Goal: Task Accomplishment & Management: Manage account settings

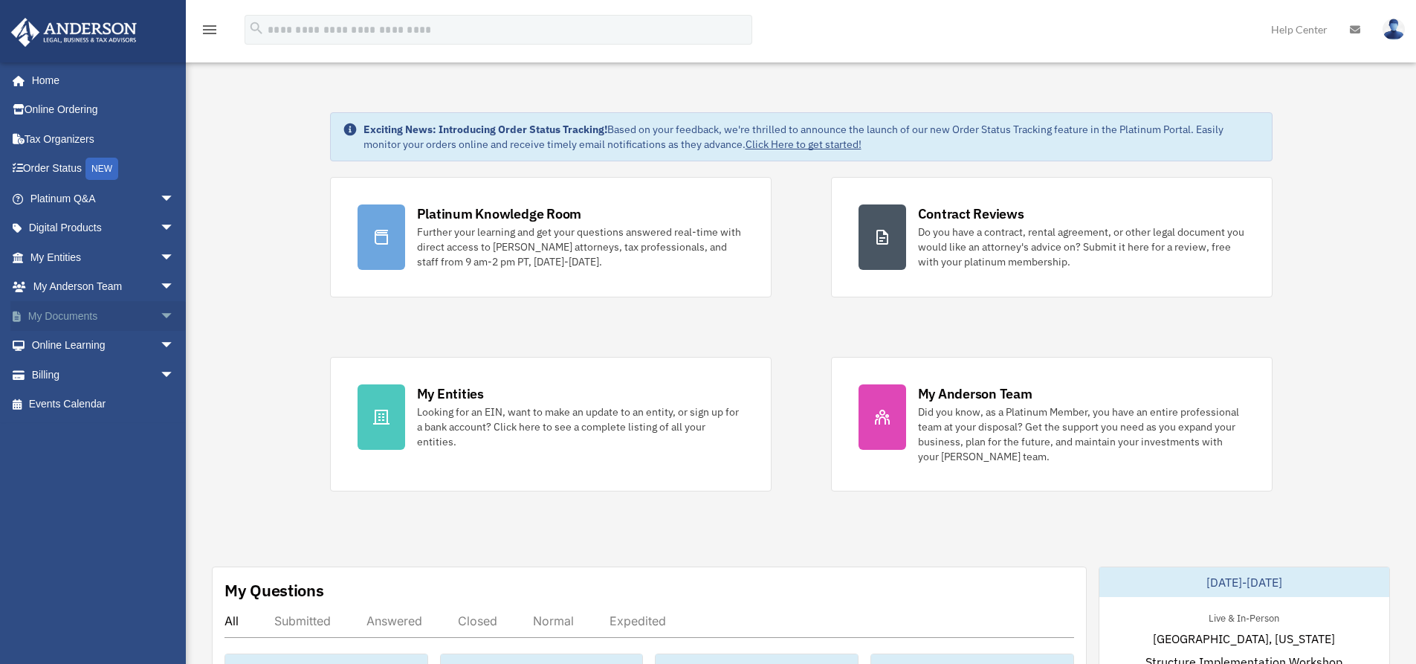
click at [109, 317] on link "My Documents arrow_drop_down" at bounding box center [103, 316] width 187 height 30
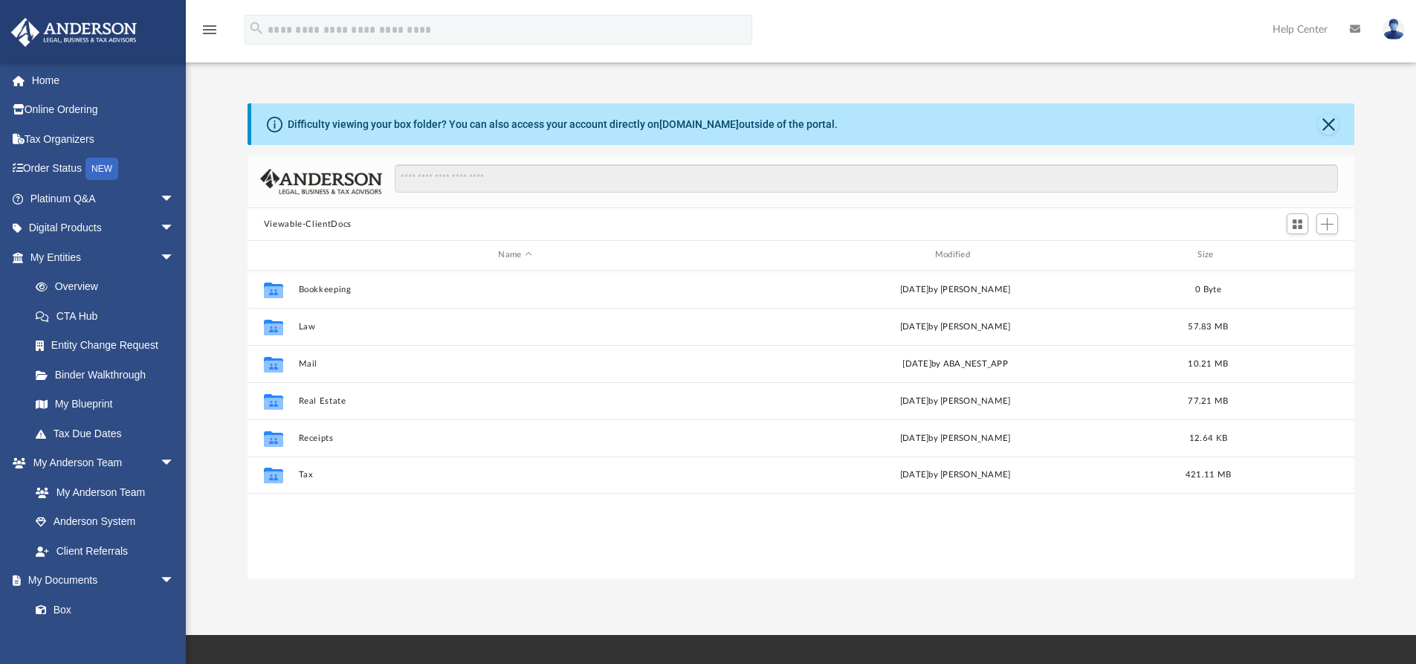
scroll to position [327, 1096]
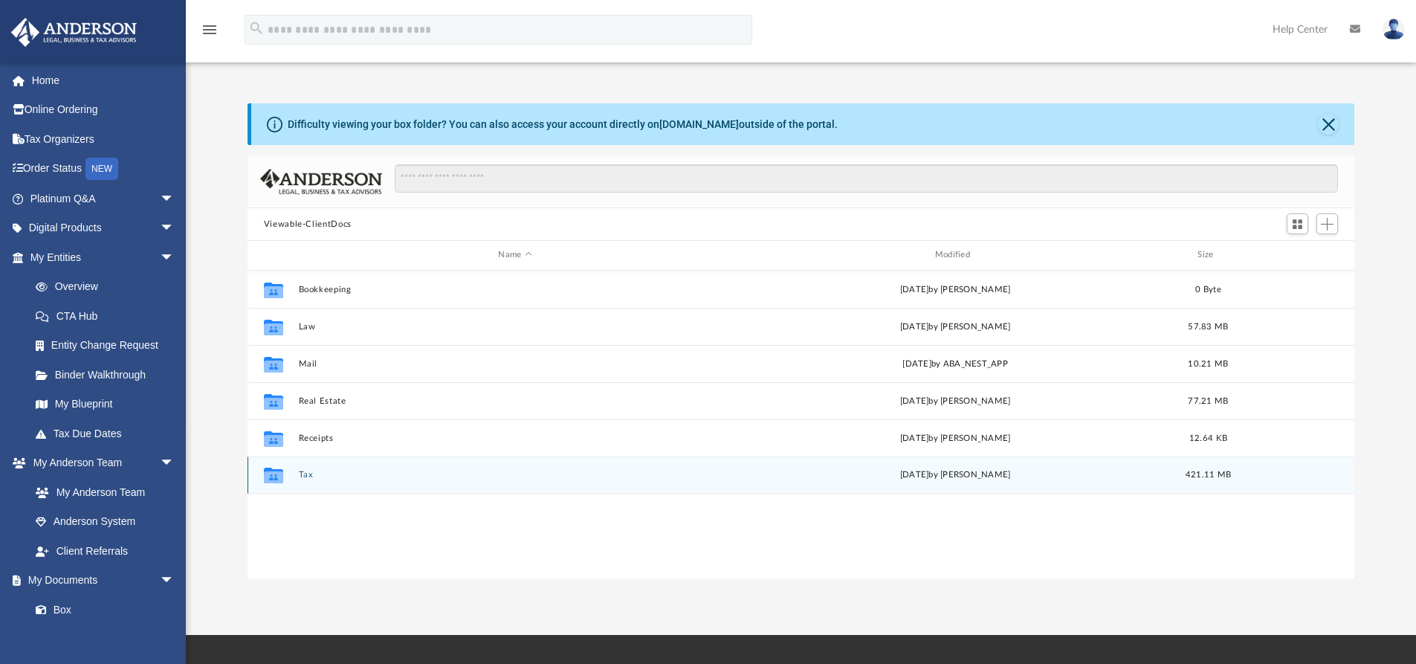
click at [305, 477] on button "Tax" at bounding box center [514, 475] width 433 height 10
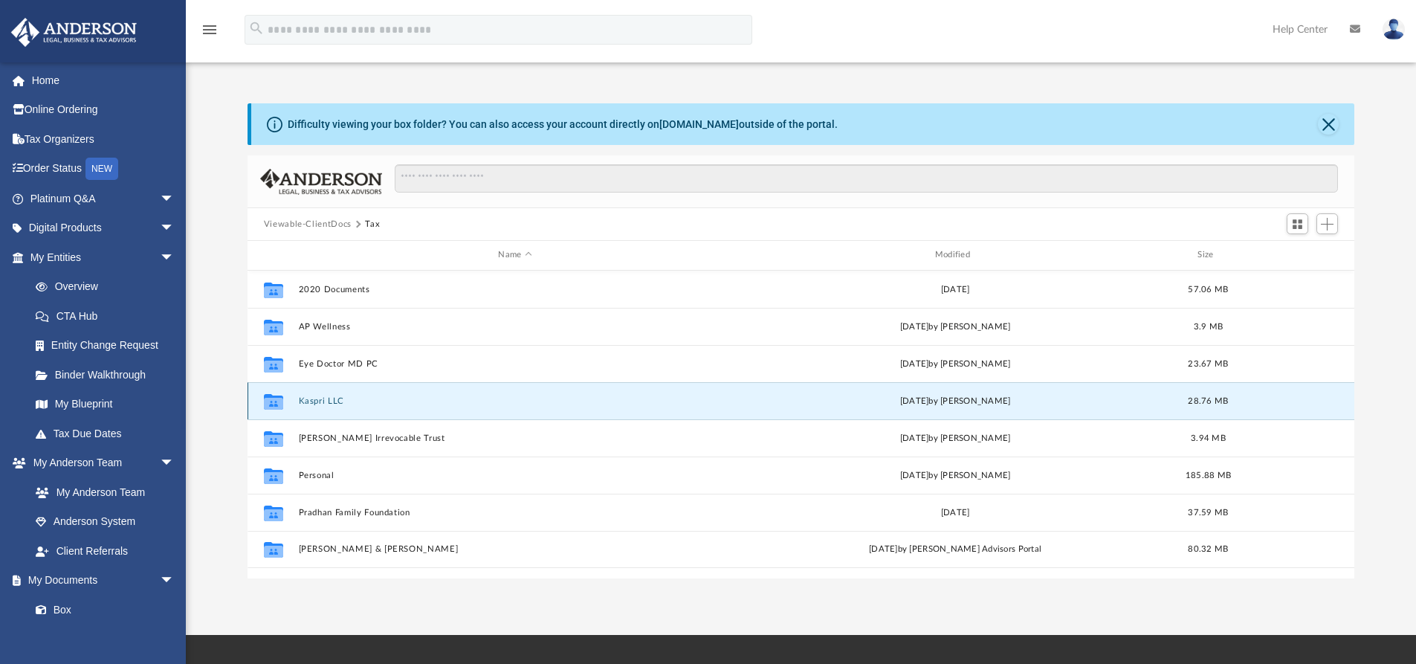
click at [337, 404] on button "Kaspri LLC" at bounding box center [514, 401] width 433 height 10
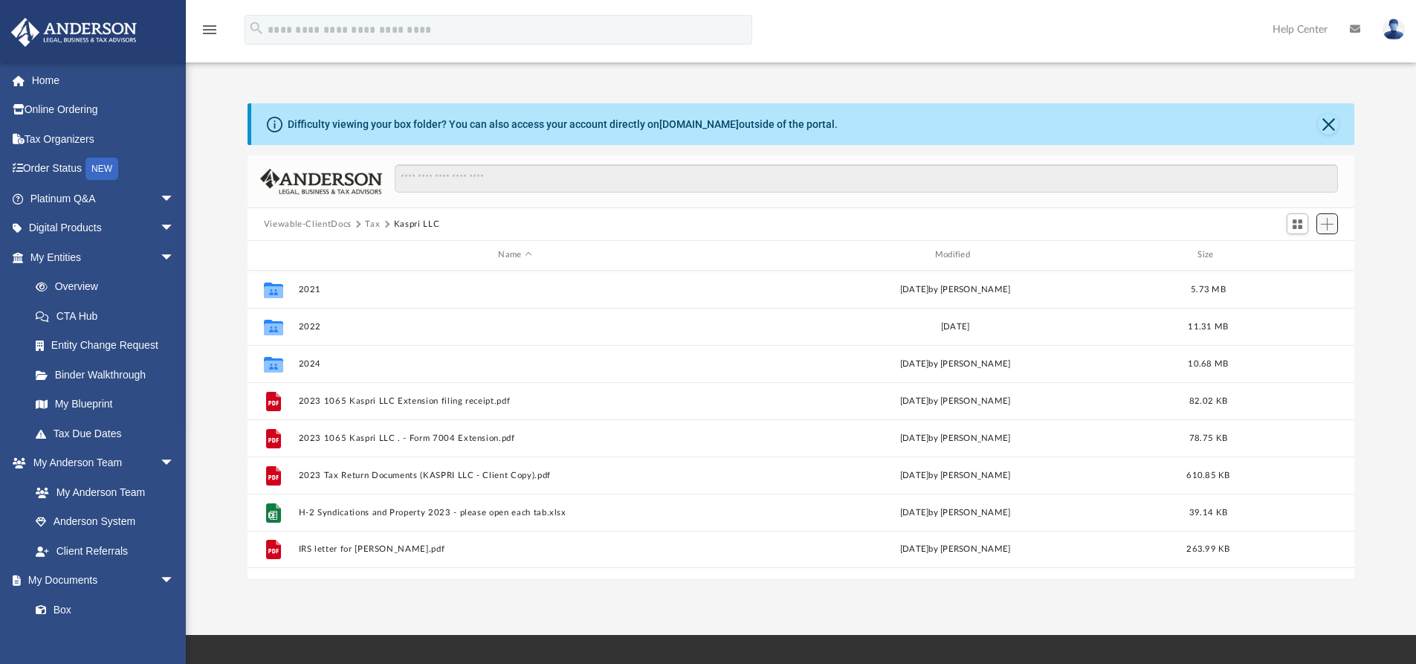
click at [1325, 221] on span "Add" at bounding box center [1327, 224] width 13 height 13
click at [1296, 252] on li "Upload" at bounding box center [1306, 254] width 48 height 16
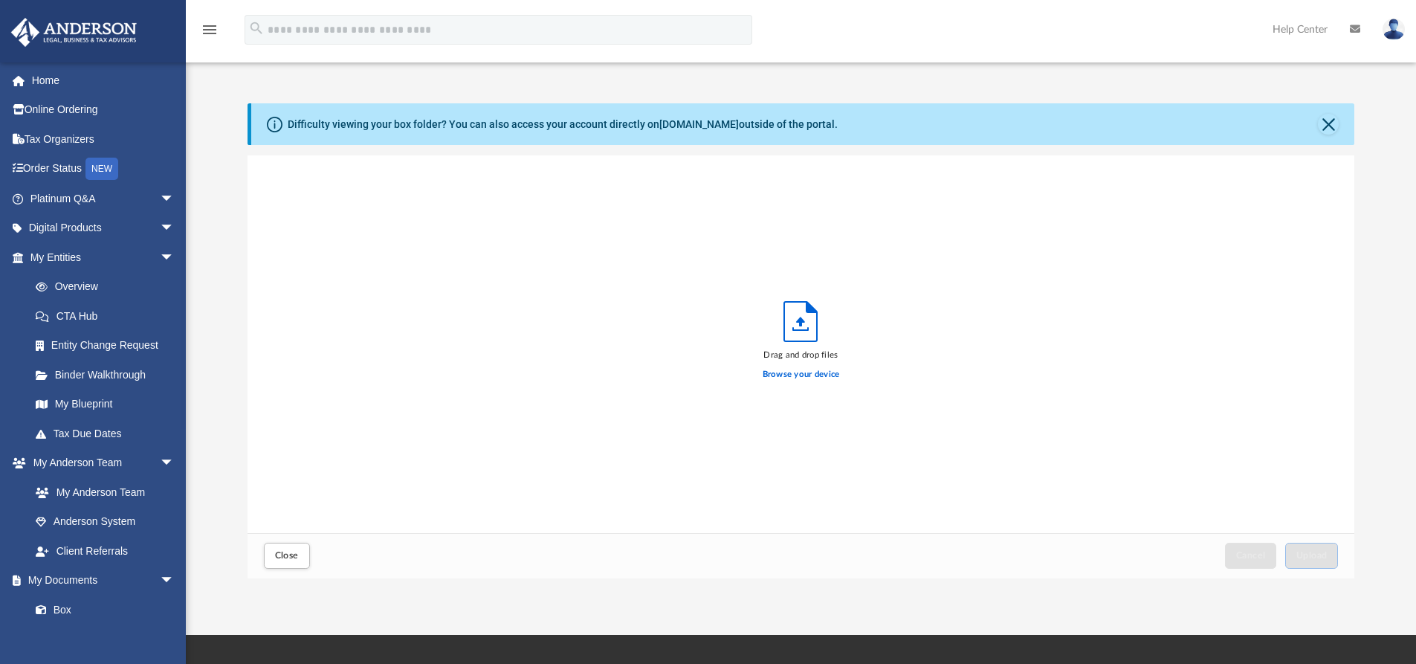
scroll to position [366, 1096]
click at [825, 372] on label "Browse your device" at bounding box center [801, 374] width 77 height 13
click at [0, 0] on input "Browse your device" at bounding box center [0, 0] width 0 height 0
click at [1304, 555] on span "Upload" at bounding box center [1311, 555] width 31 height 9
click at [289, 550] on button "Close" at bounding box center [287, 556] width 46 height 26
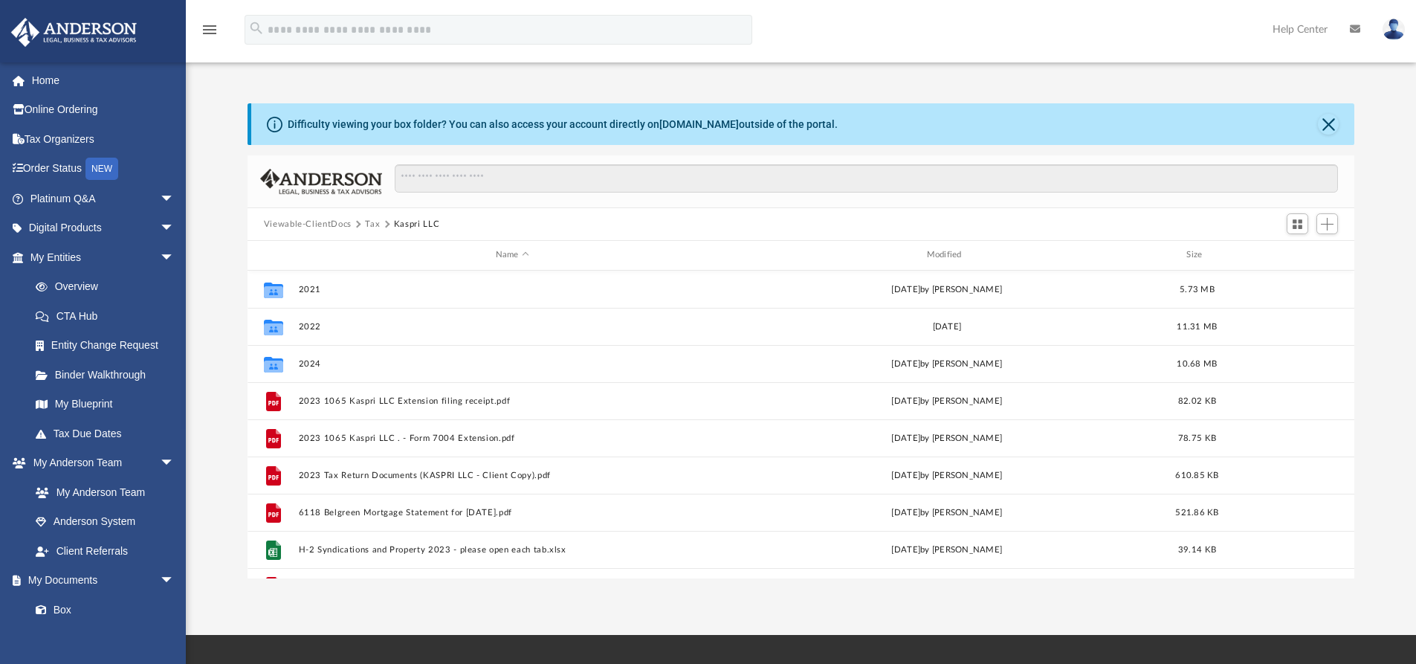
click at [375, 221] on button "Tax" at bounding box center [372, 224] width 15 height 13
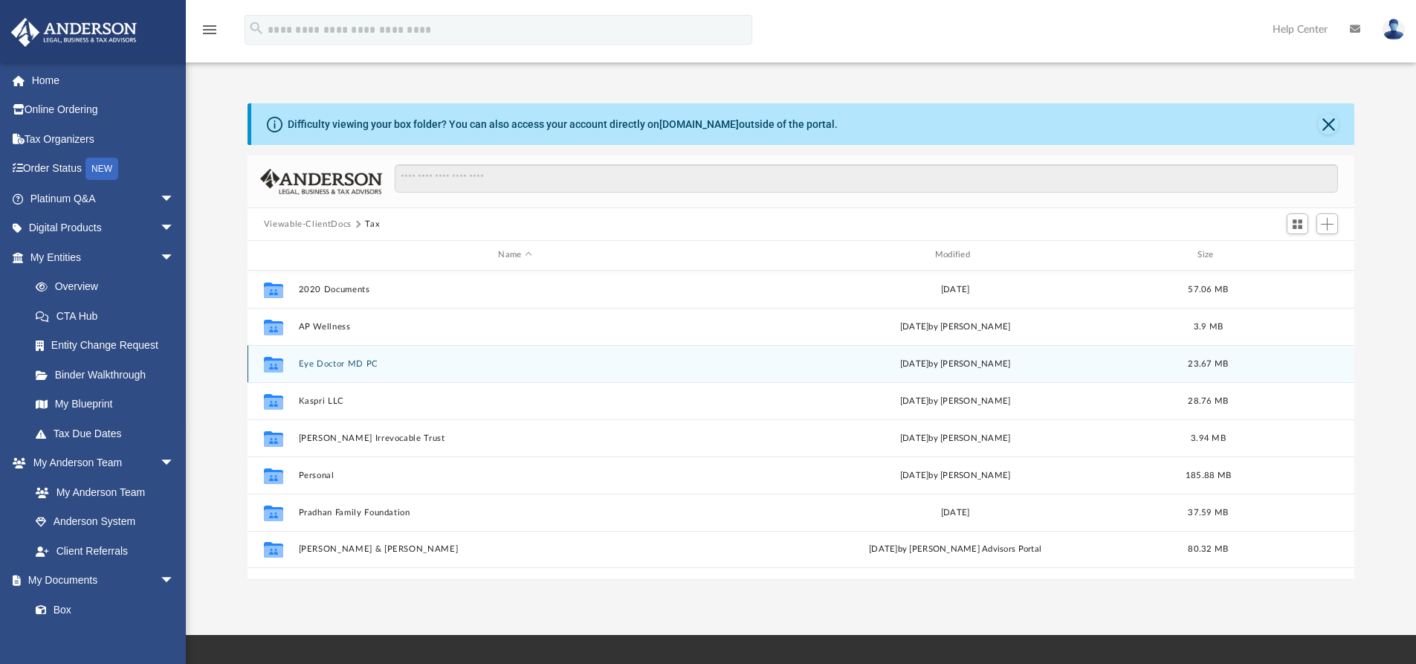
click at [348, 364] on button "Eye Doctor MD PC" at bounding box center [514, 364] width 433 height 10
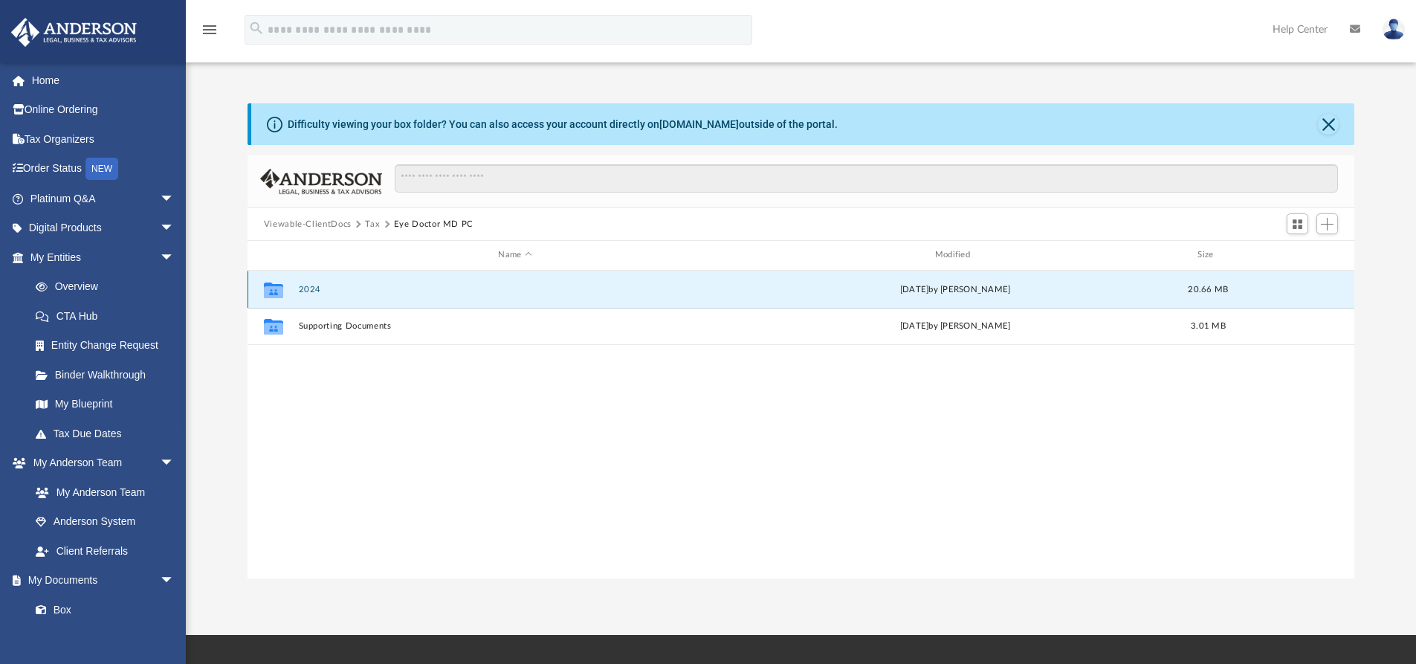
click at [319, 290] on button "2024" at bounding box center [514, 290] width 433 height 10
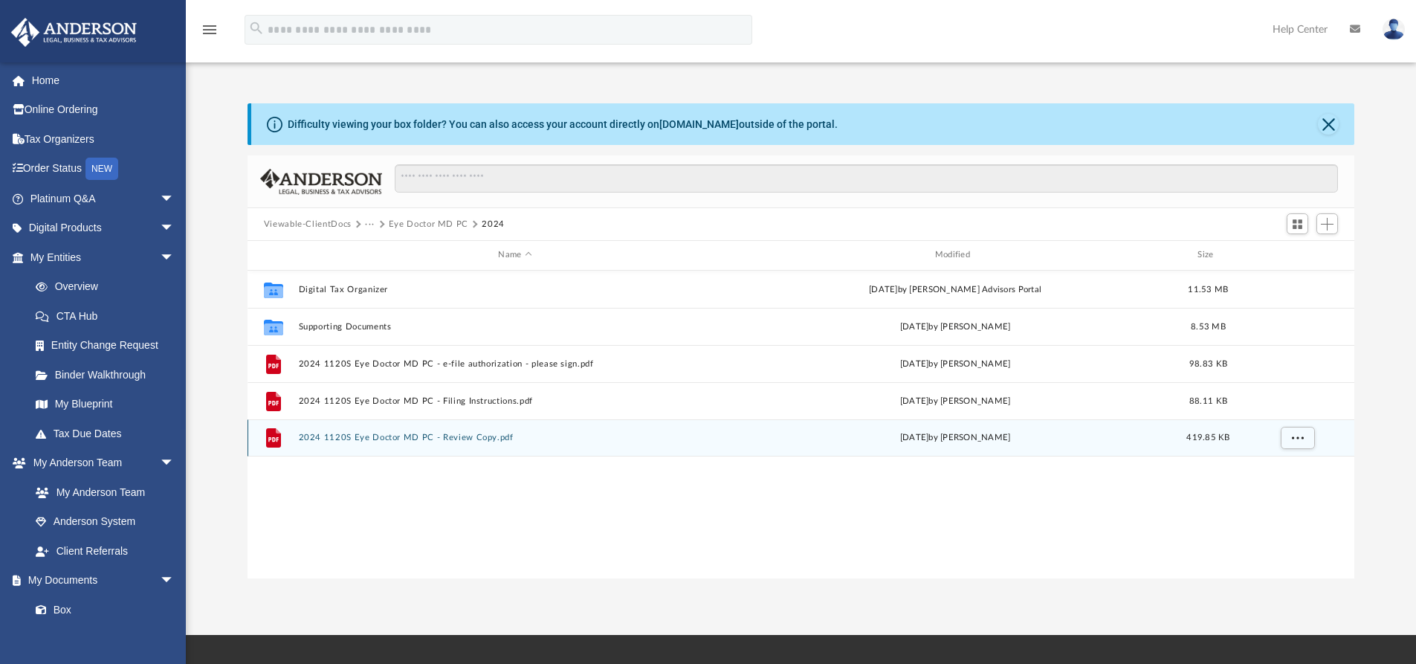
click at [434, 439] on button "2024 1120S Eye Doctor MD PC - Review Copy.pdf" at bounding box center [514, 438] width 433 height 10
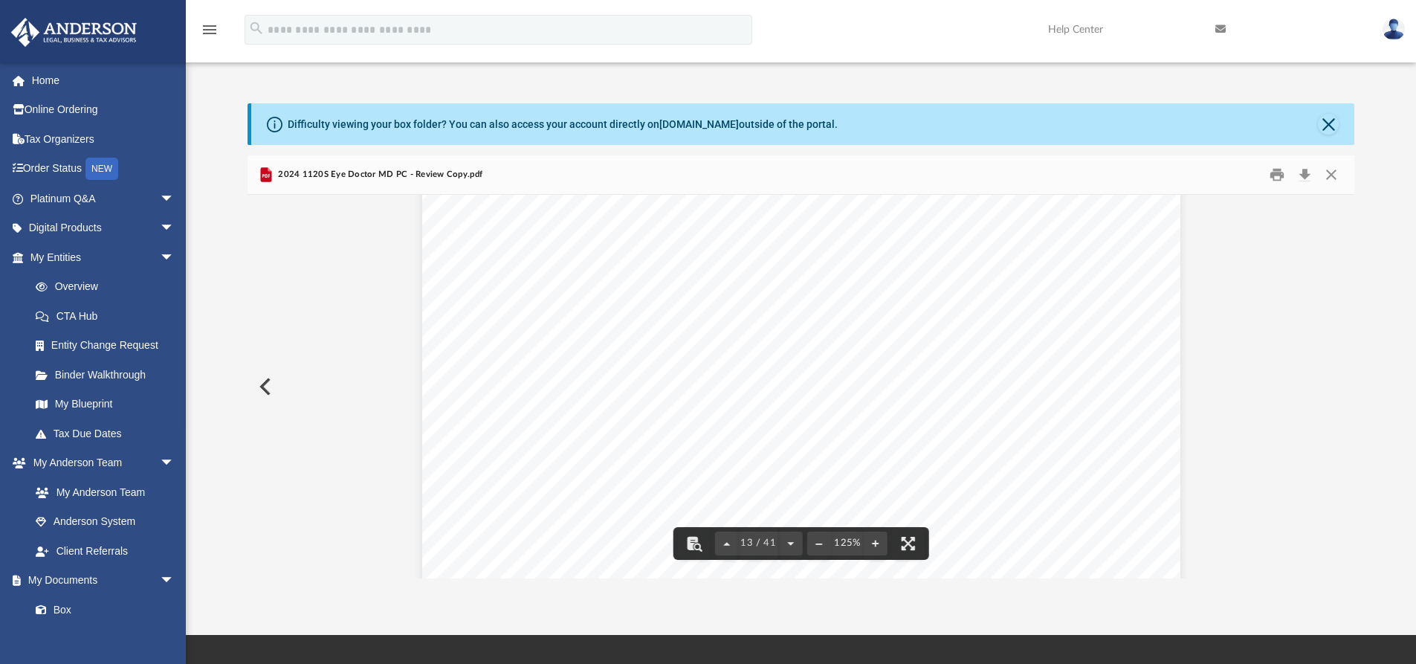
scroll to position [12486, 0]
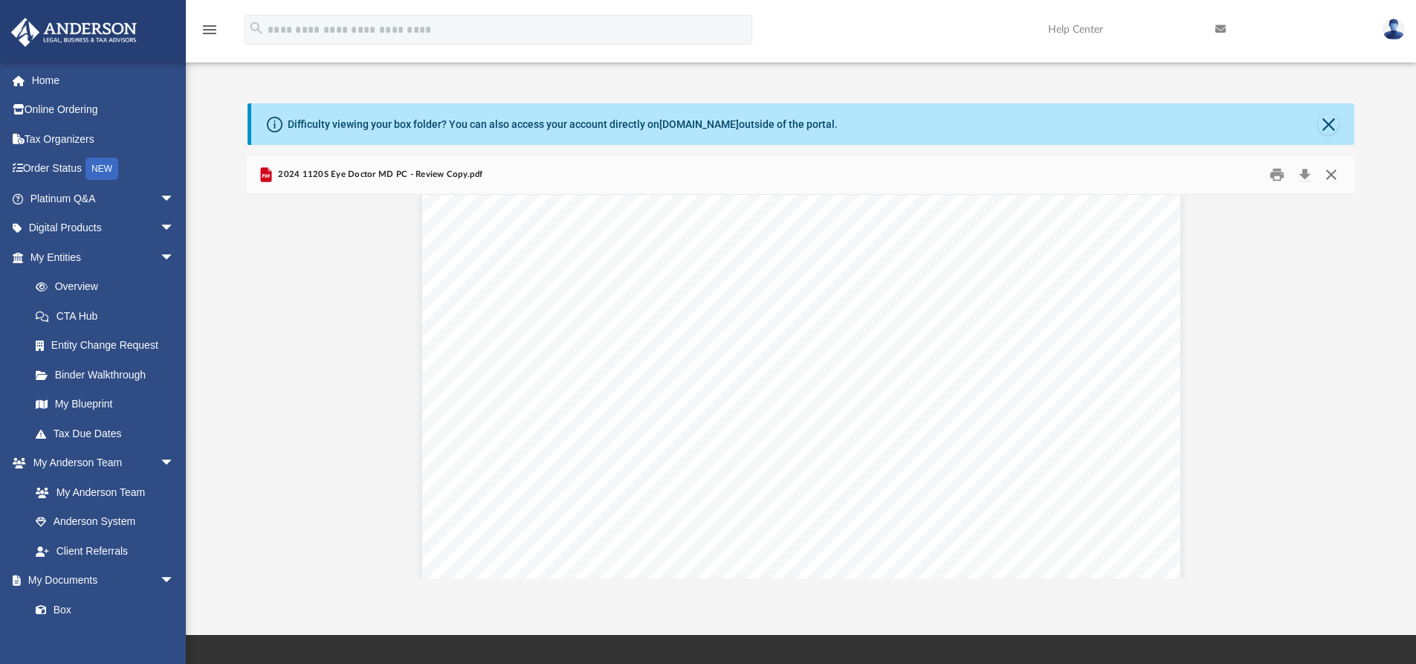
click at [1332, 172] on button "Close" at bounding box center [1331, 175] width 27 height 23
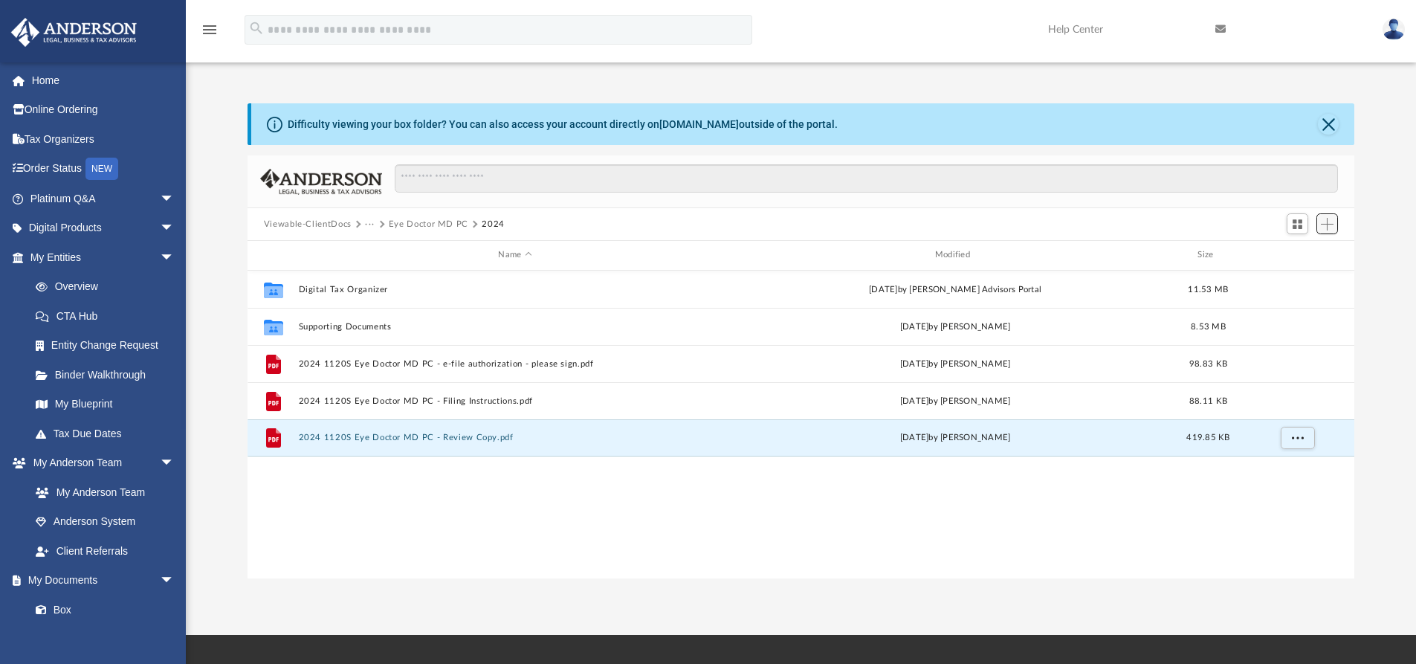
click at [1327, 223] on span "Add" at bounding box center [1327, 224] width 13 height 13
click at [1301, 253] on li "Upload" at bounding box center [1306, 254] width 48 height 16
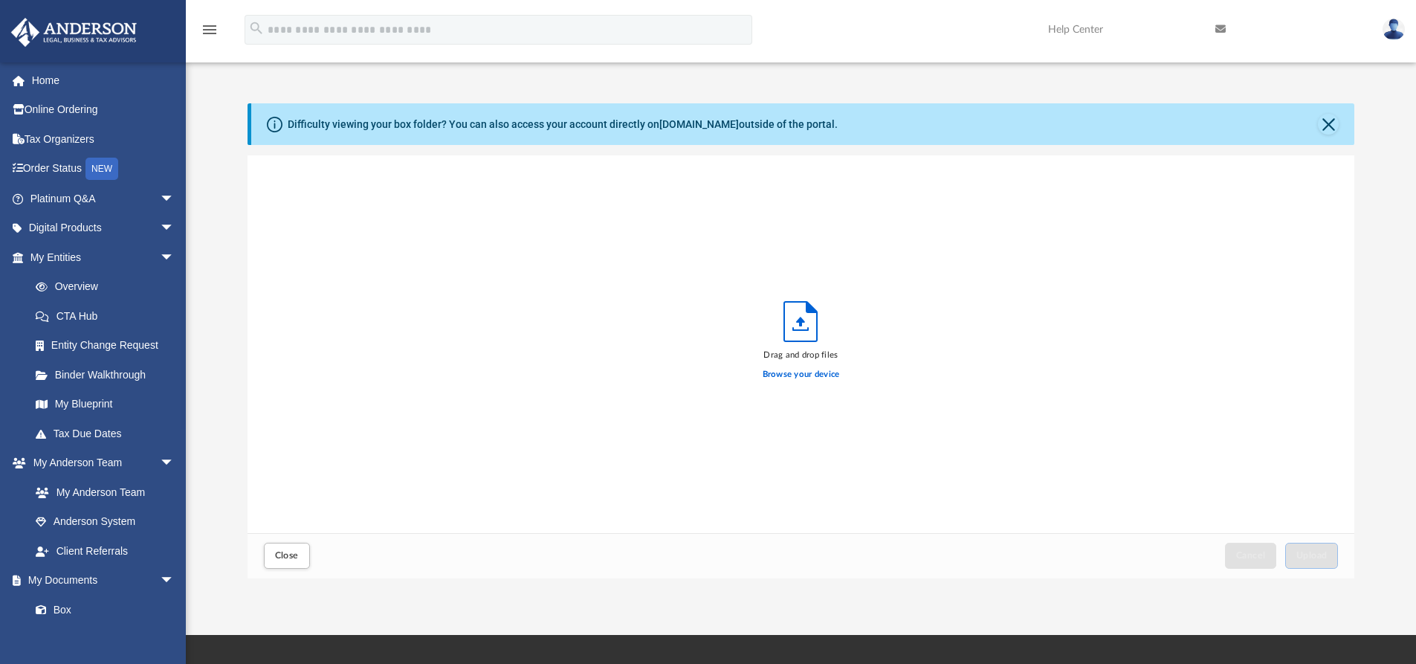
scroll to position [366, 1096]
click at [816, 372] on label "Browse your device" at bounding box center [801, 374] width 77 height 13
click at [0, 0] on input "Browse your device" at bounding box center [0, 0] width 0 height 0
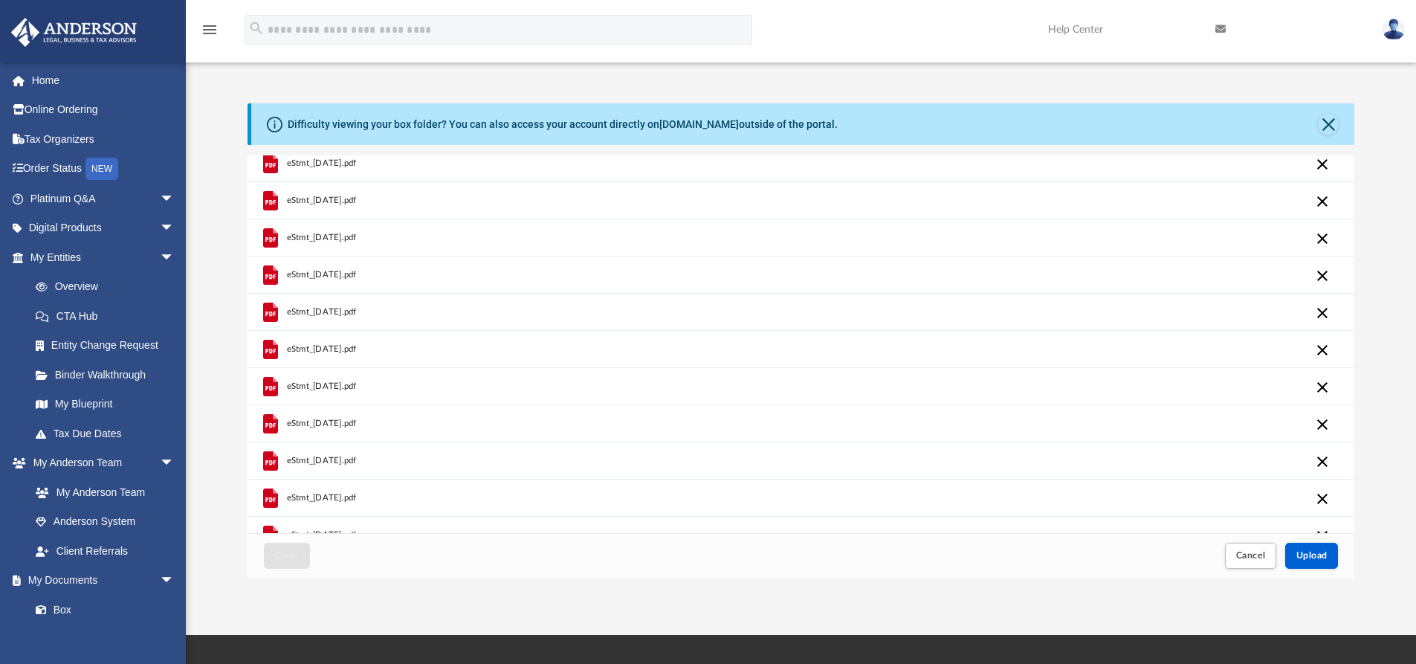
scroll to position [106, 0]
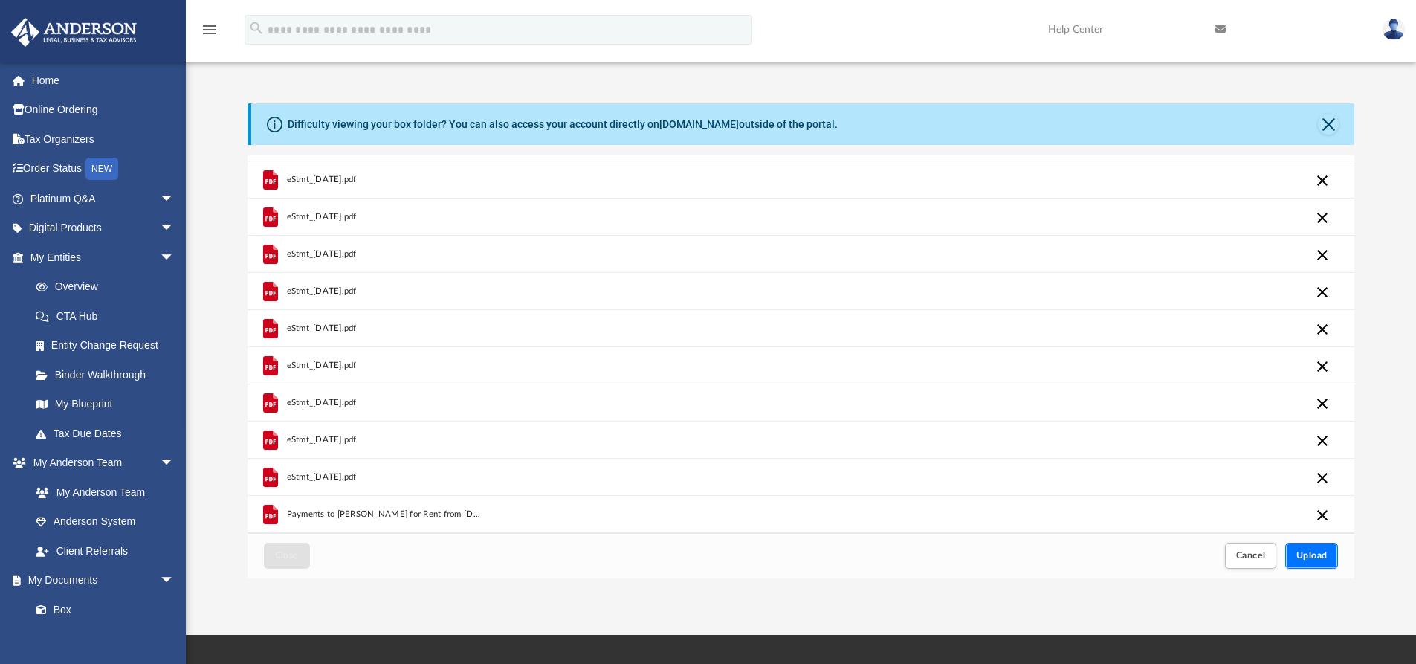
click at [1317, 563] on button "Upload" at bounding box center [1312, 556] width 54 height 26
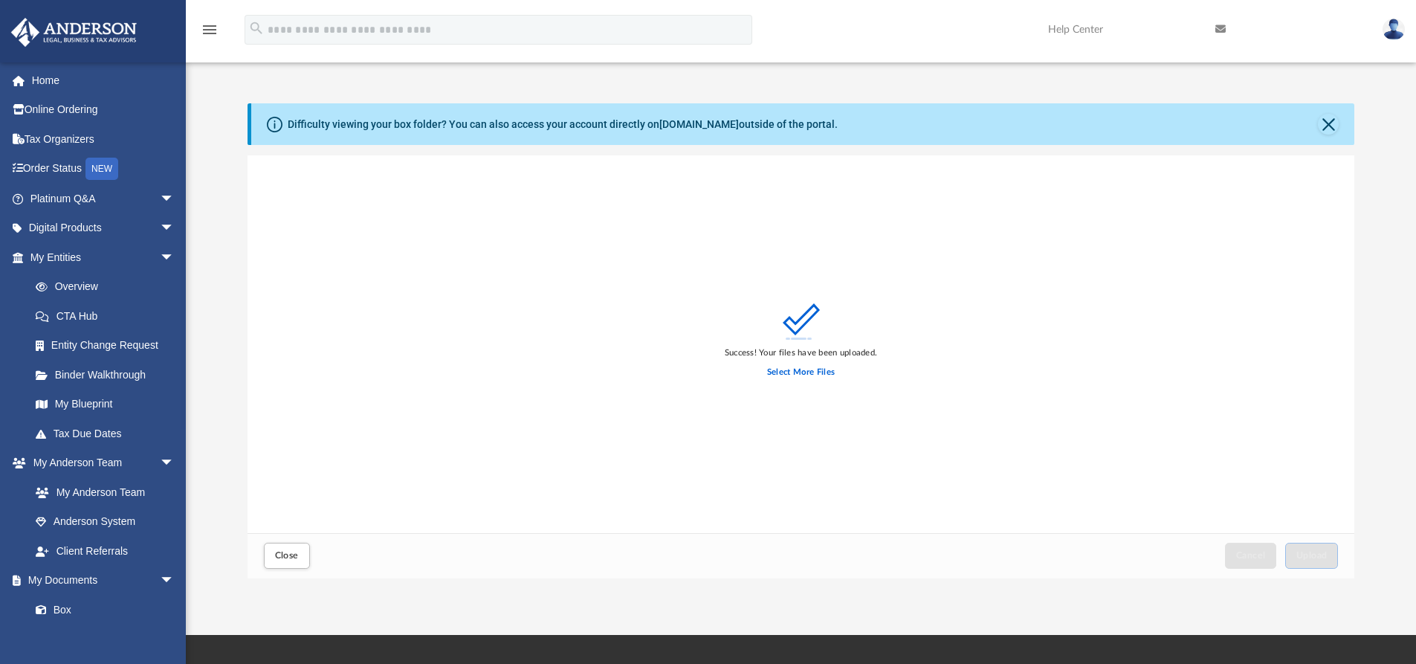
scroll to position [0, 0]
click at [284, 547] on button "Close" at bounding box center [287, 556] width 46 height 26
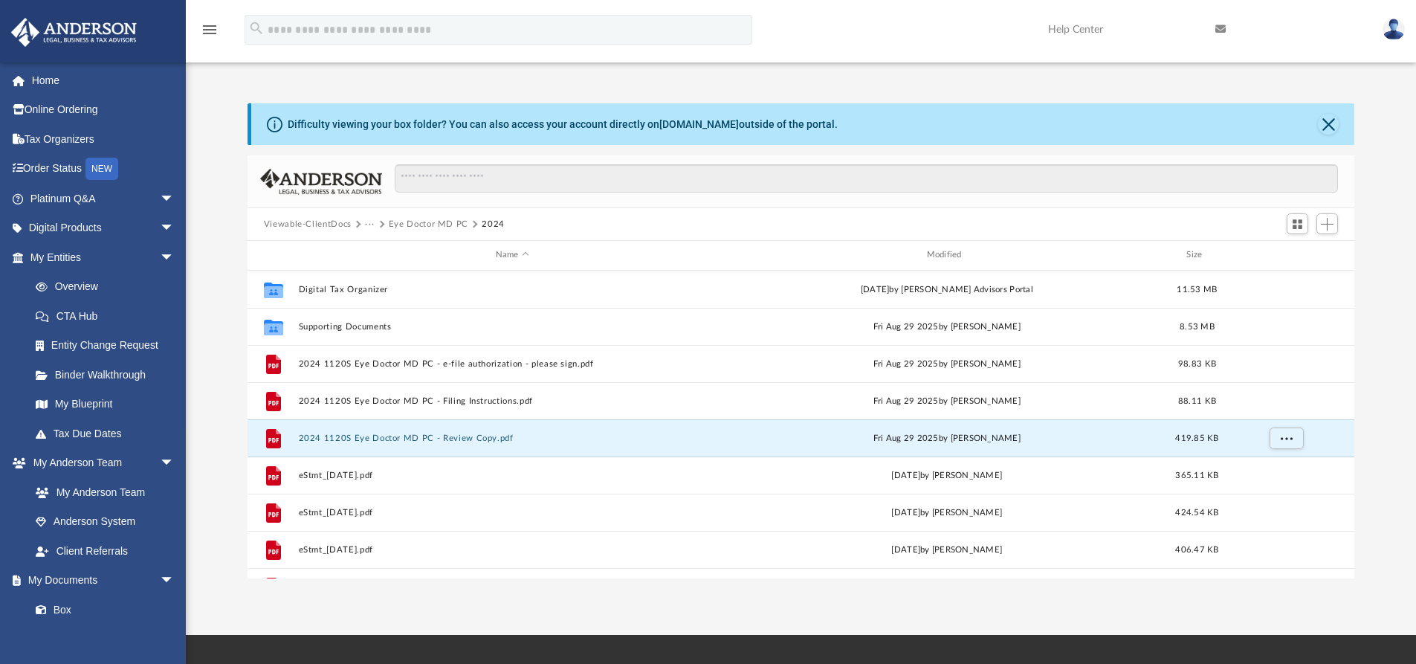
click at [1340, 126] on div "Difficulty viewing your box folder? You can also access your account directly o…" at bounding box center [803, 124] width 1104 height 42
click at [1327, 126] on button "Close" at bounding box center [1328, 124] width 21 height 21
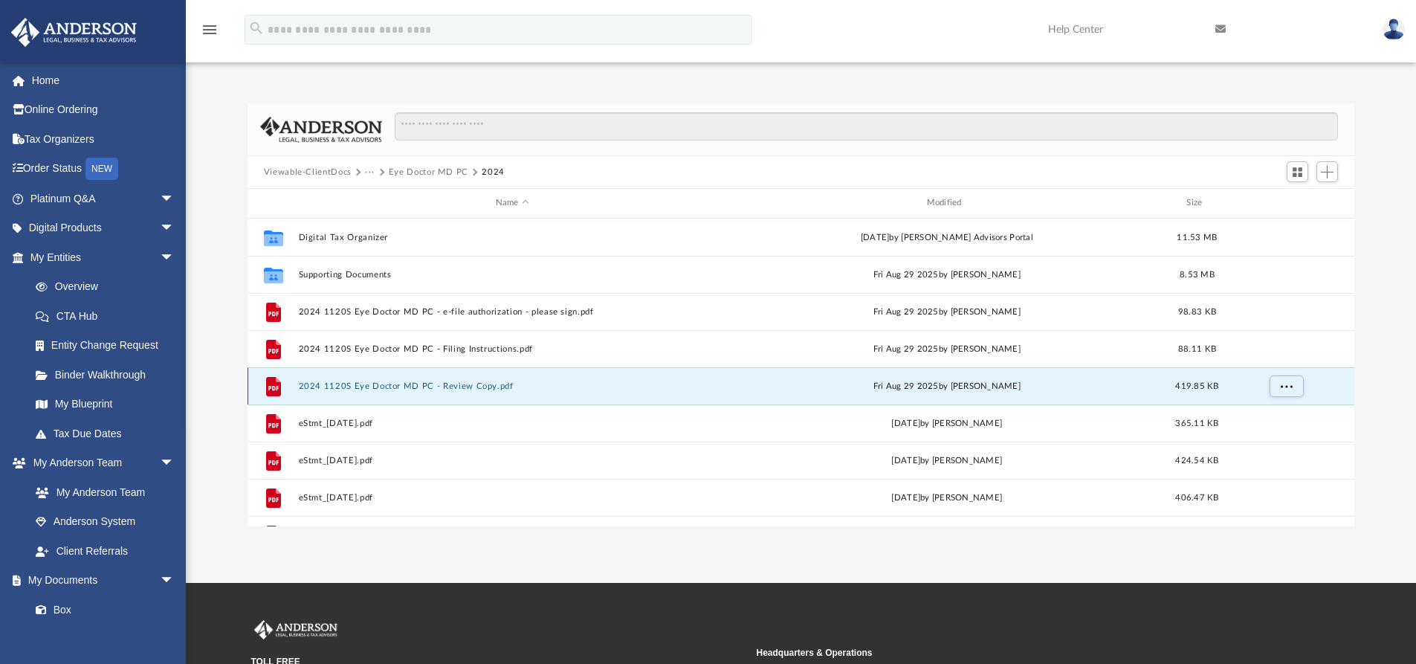
click at [455, 391] on button "2024 1120S Eye Doctor MD PC - Review Copy.pdf" at bounding box center [512, 386] width 428 height 10
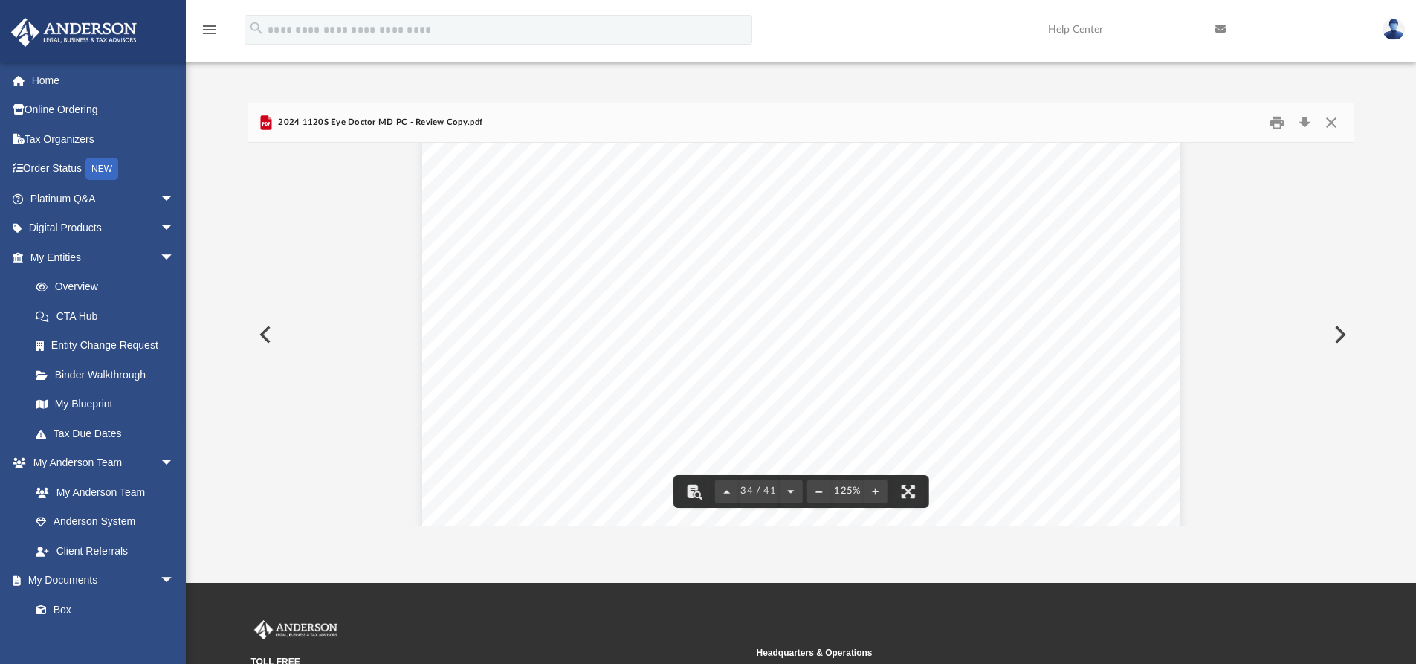
scroll to position [31680, 0]
click at [1402, 33] on img at bounding box center [1393, 30] width 22 height 22
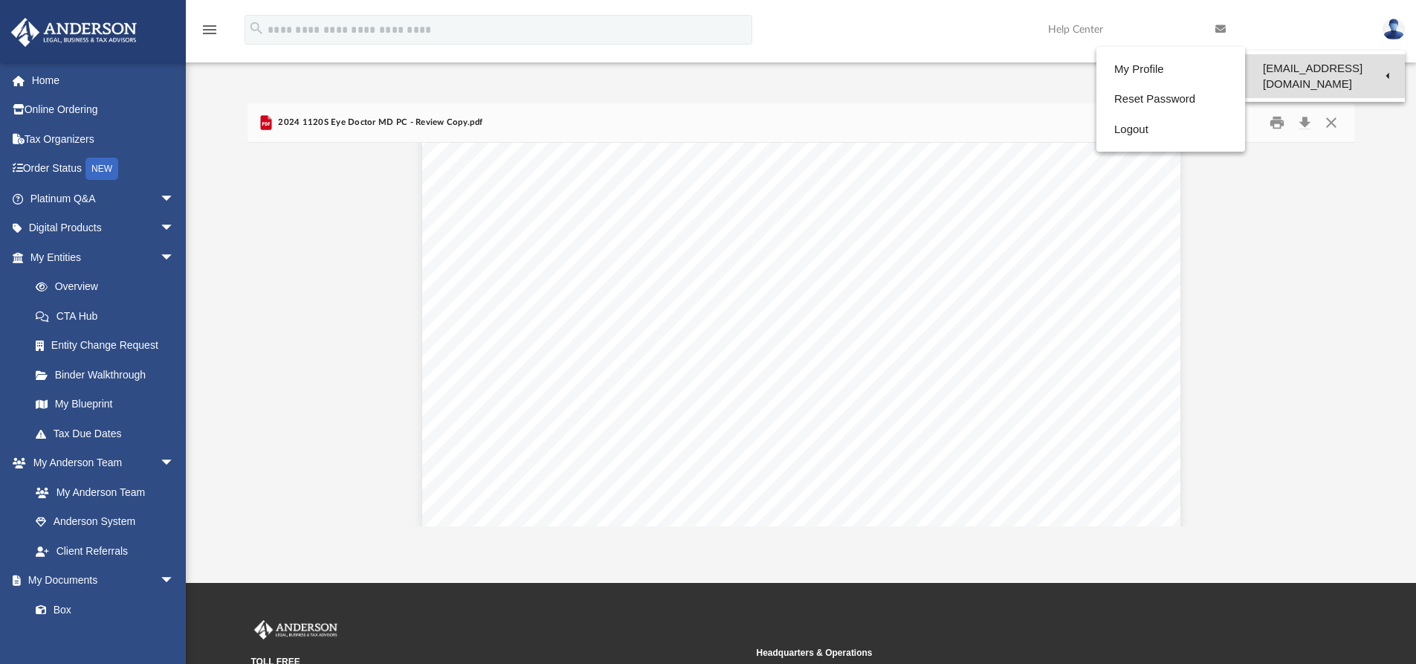
click at [1284, 72] on link "[EMAIL_ADDRESS][DOMAIN_NAME]" at bounding box center [1325, 76] width 160 height 44
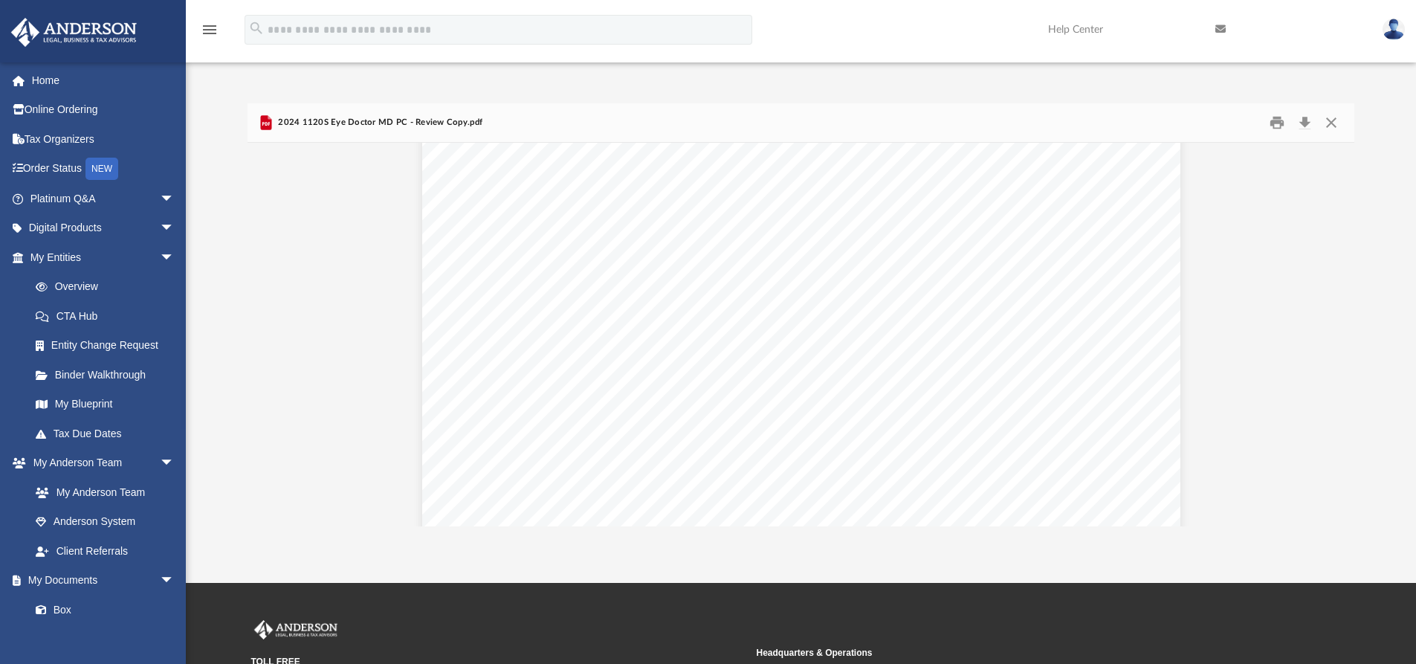
drag, startPoint x: 1397, startPoint y: 35, endPoint x: 1371, endPoint y: 43, distance: 28.0
click at [1397, 35] on img at bounding box center [1393, 30] width 22 height 22
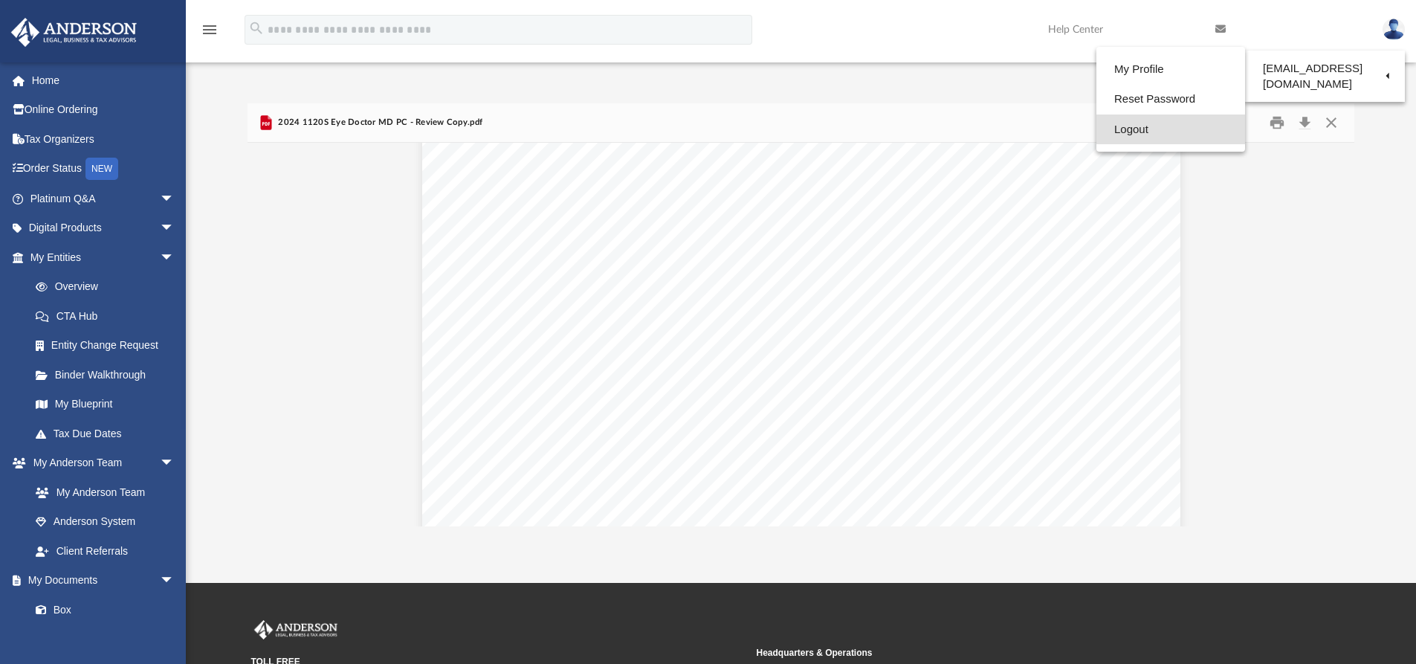
click at [1143, 130] on link "Logout" at bounding box center [1170, 129] width 149 height 30
